Goal: Task Accomplishment & Management: Use online tool/utility

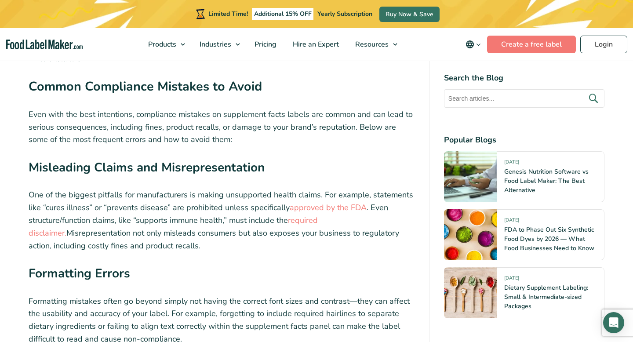
scroll to position [3000, 0]
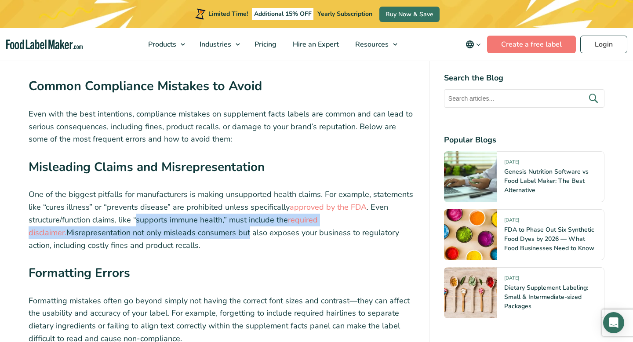
drag, startPoint x: 136, startPoint y: 173, endPoint x: 208, endPoint y: 185, distance: 73.0
click at [208, 188] on p "One of the biggest pitfalls for manufacturers is making unsupported health clai…" at bounding box center [222, 219] width 387 height 63
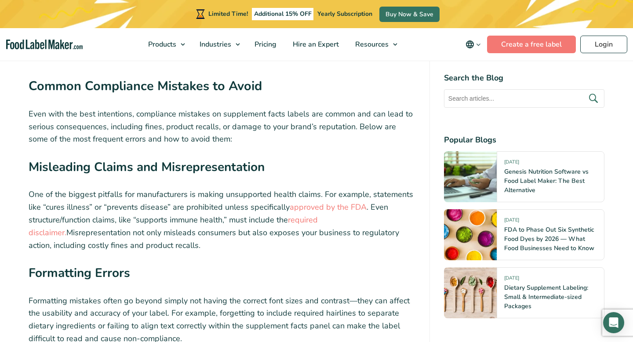
click at [175, 191] on p "One of the biggest pitfalls for manufacturers is making unsupported health clai…" at bounding box center [222, 219] width 387 height 63
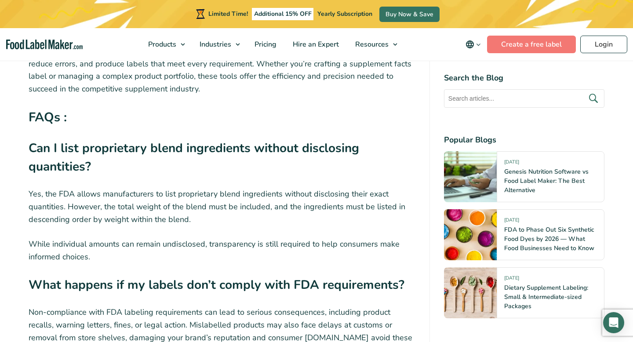
scroll to position [4661, 0]
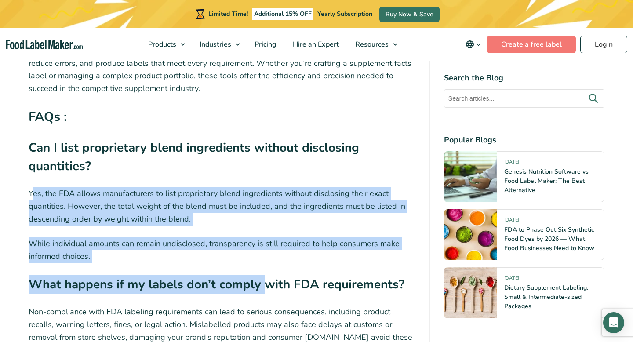
drag, startPoint x: 37, startPoint y: 124, endPoint x: 262, endPoint y: 206, distance: 239.3
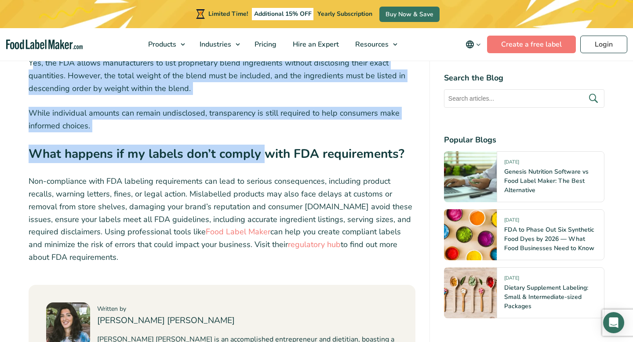
scroll to position [4792, 0]
click at [206, 226] on link "Food Label Maker" at bounding box center [238, 231] width 65 height 11
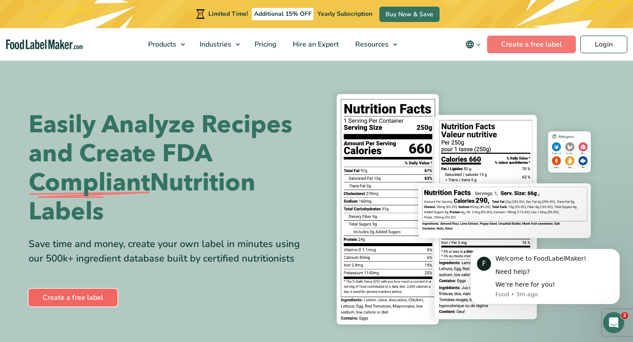
click at [108, 303] on link "Create a free label" at bounding box center [73, 298] width 89 height 18
